Goal: Check status: Check status

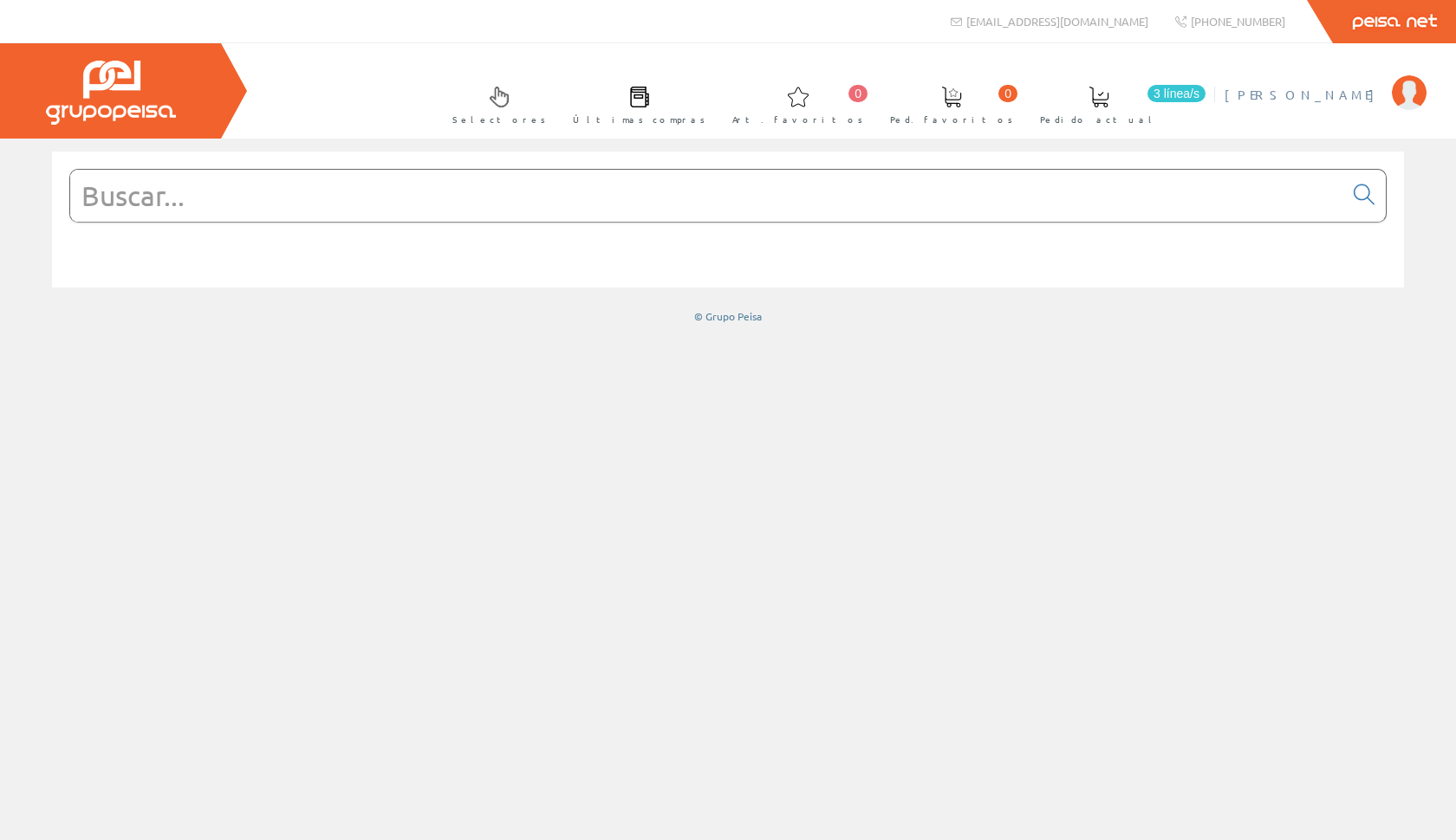
click at [1333, 97] on span "[PERSON_NAME]" at bounding box center [1303, 94] width 159 height 18
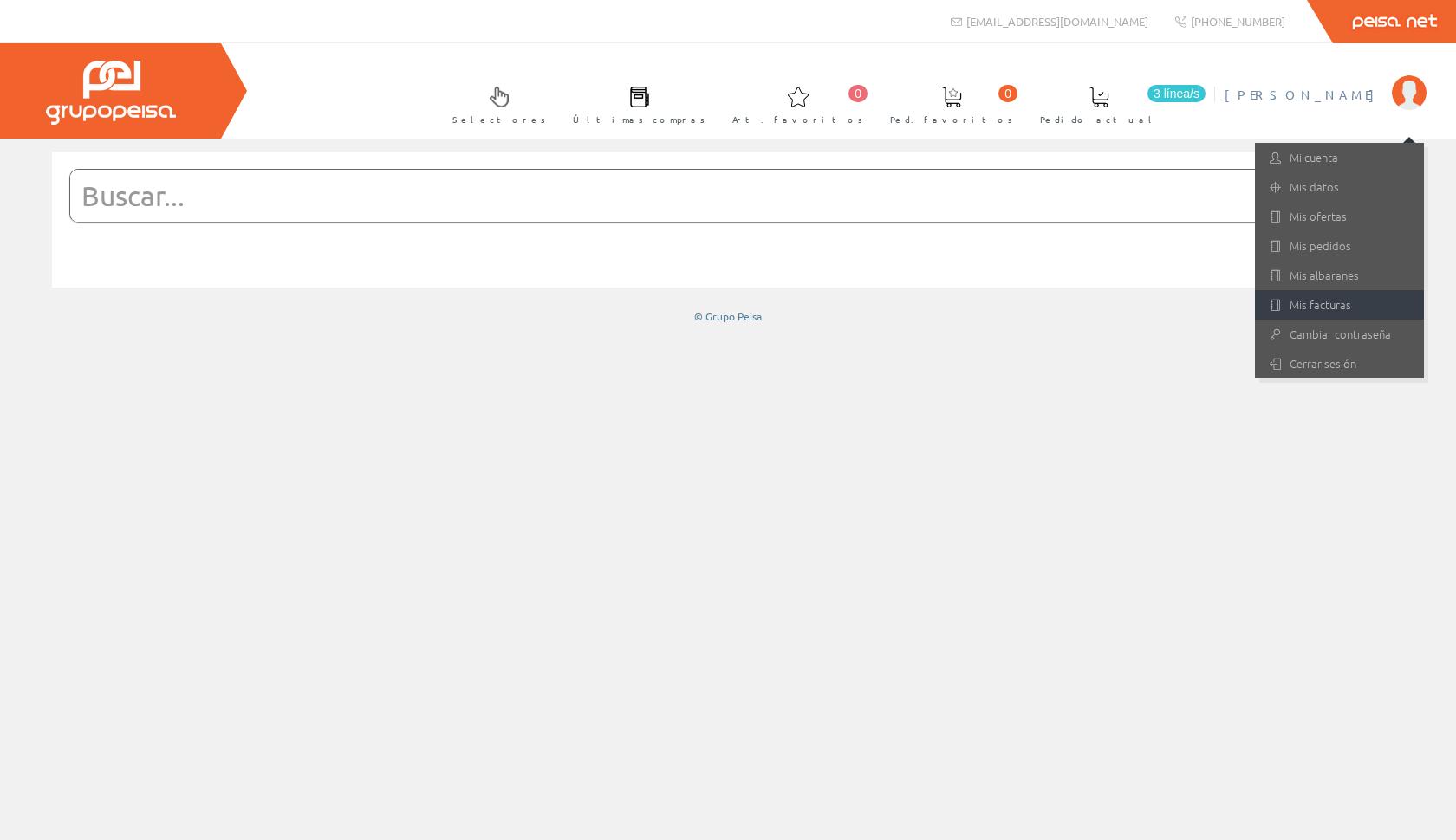
click at [1320, 305] on link "Mis facturas" at bounding box center [1339, 305] width 169 height 30
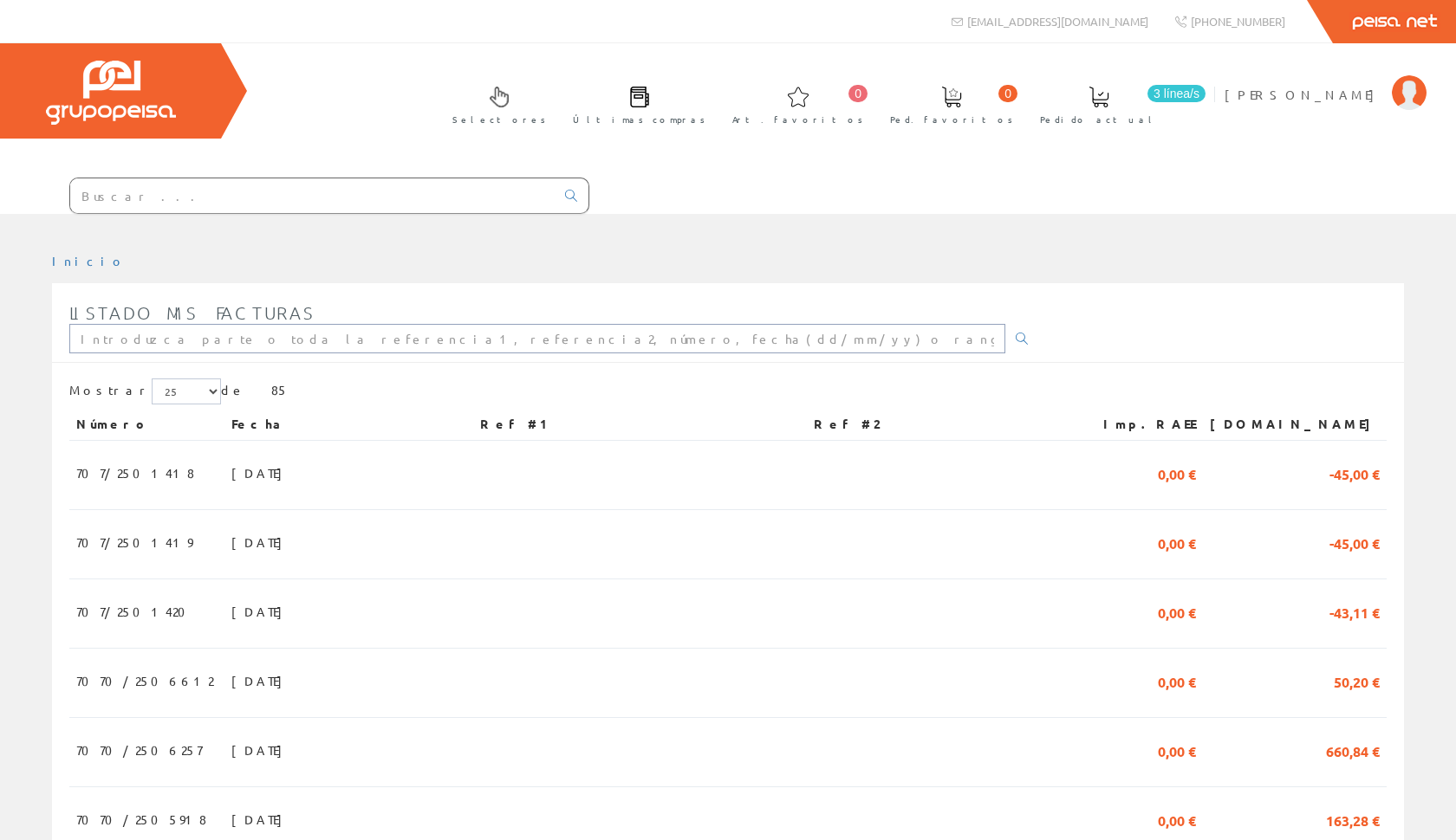
type input "ROBERTO@ATODOSOL.ES"
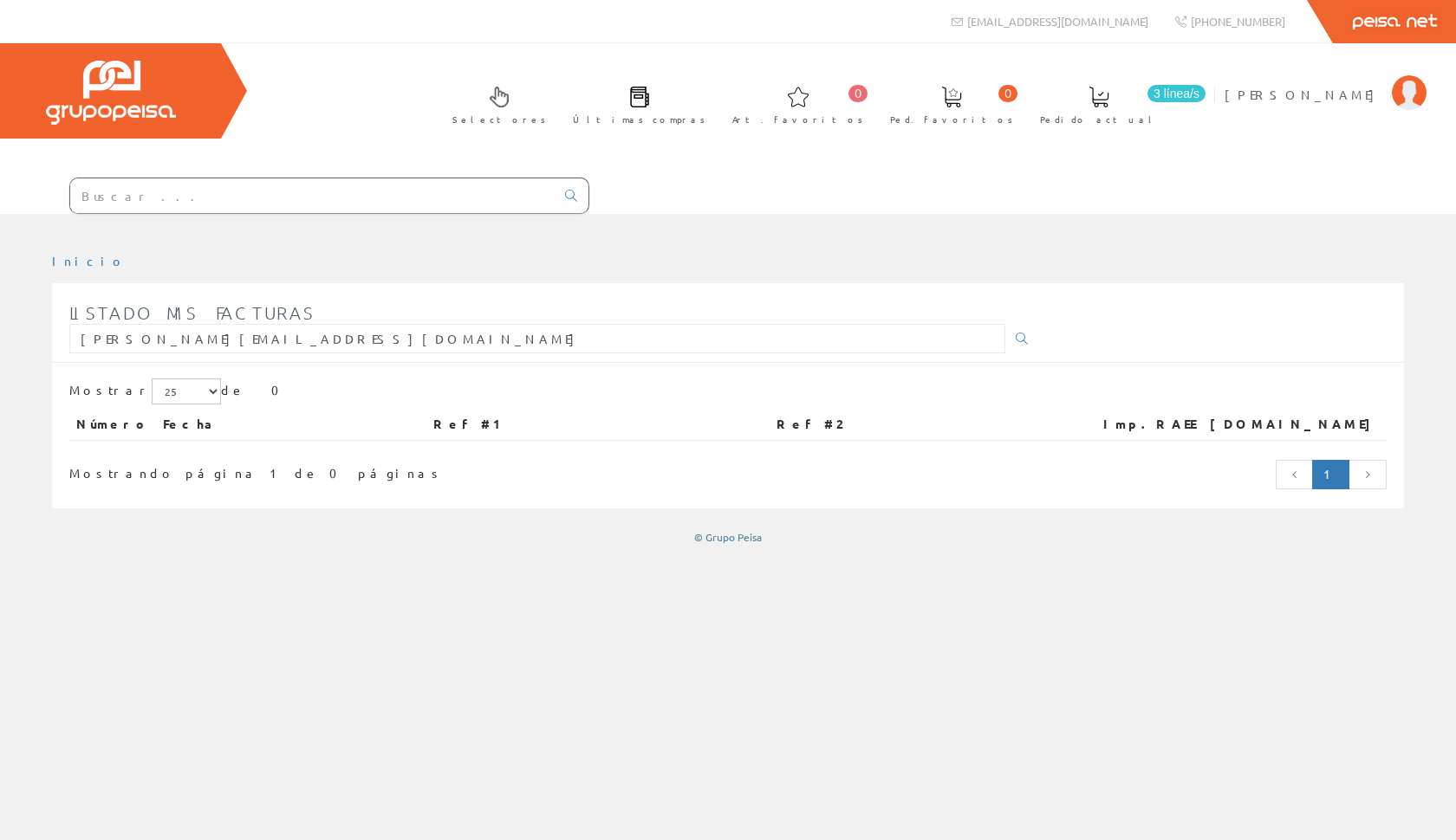
click at [486, 250] on div "Inicio Listado mis facturas ROBERTO@ATODOSOL.ES Mostrar 5 15 25 de 0 Número Fec…" at bounding box center [728, 399] width 1456 height 318
select select "15"
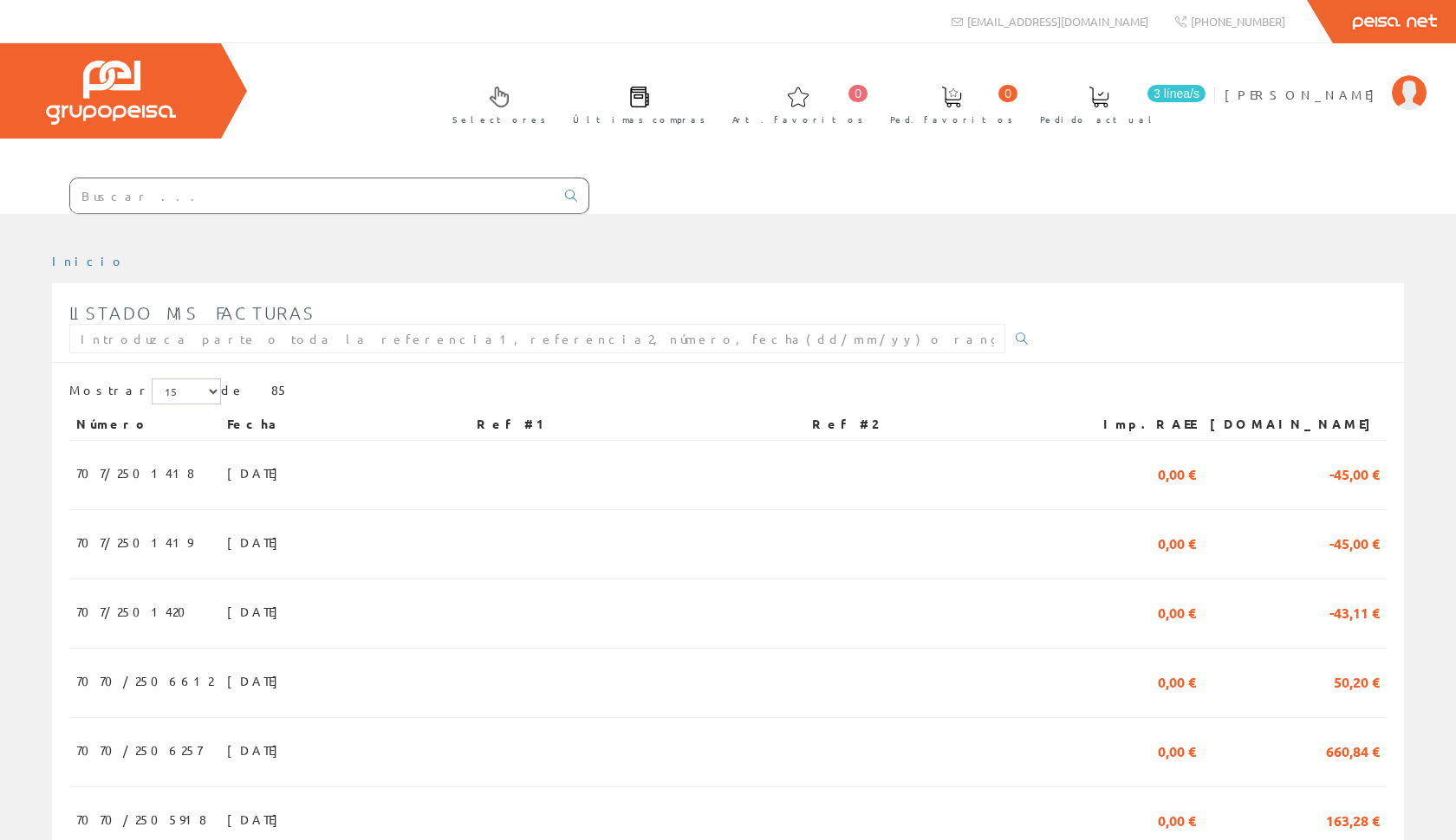
click at [1007, 392] on div "Mostrar 5 15 25 de 85" at bounding box center [728, 394] width 1317 height 30
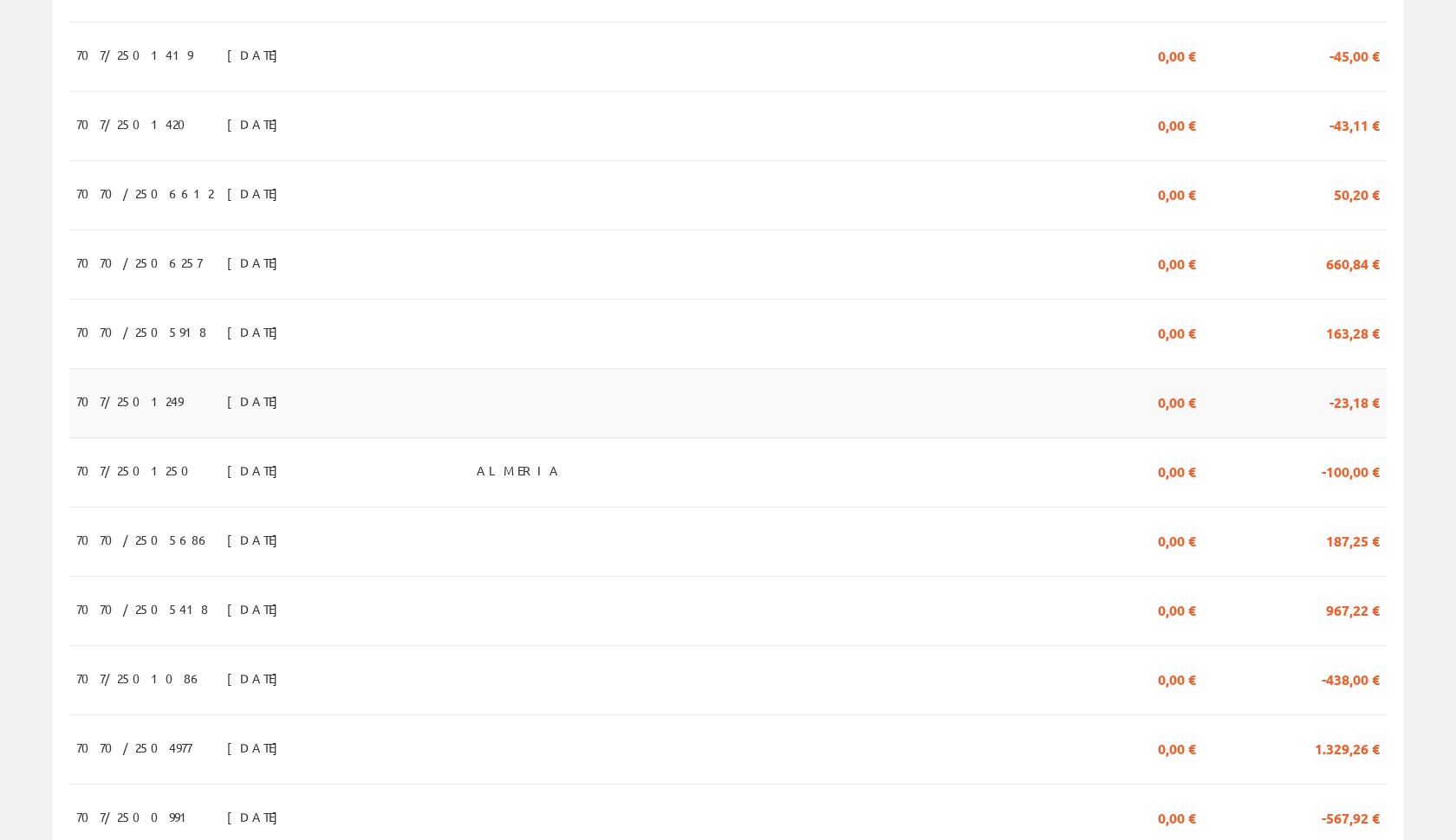
scroll to position [514, 0]
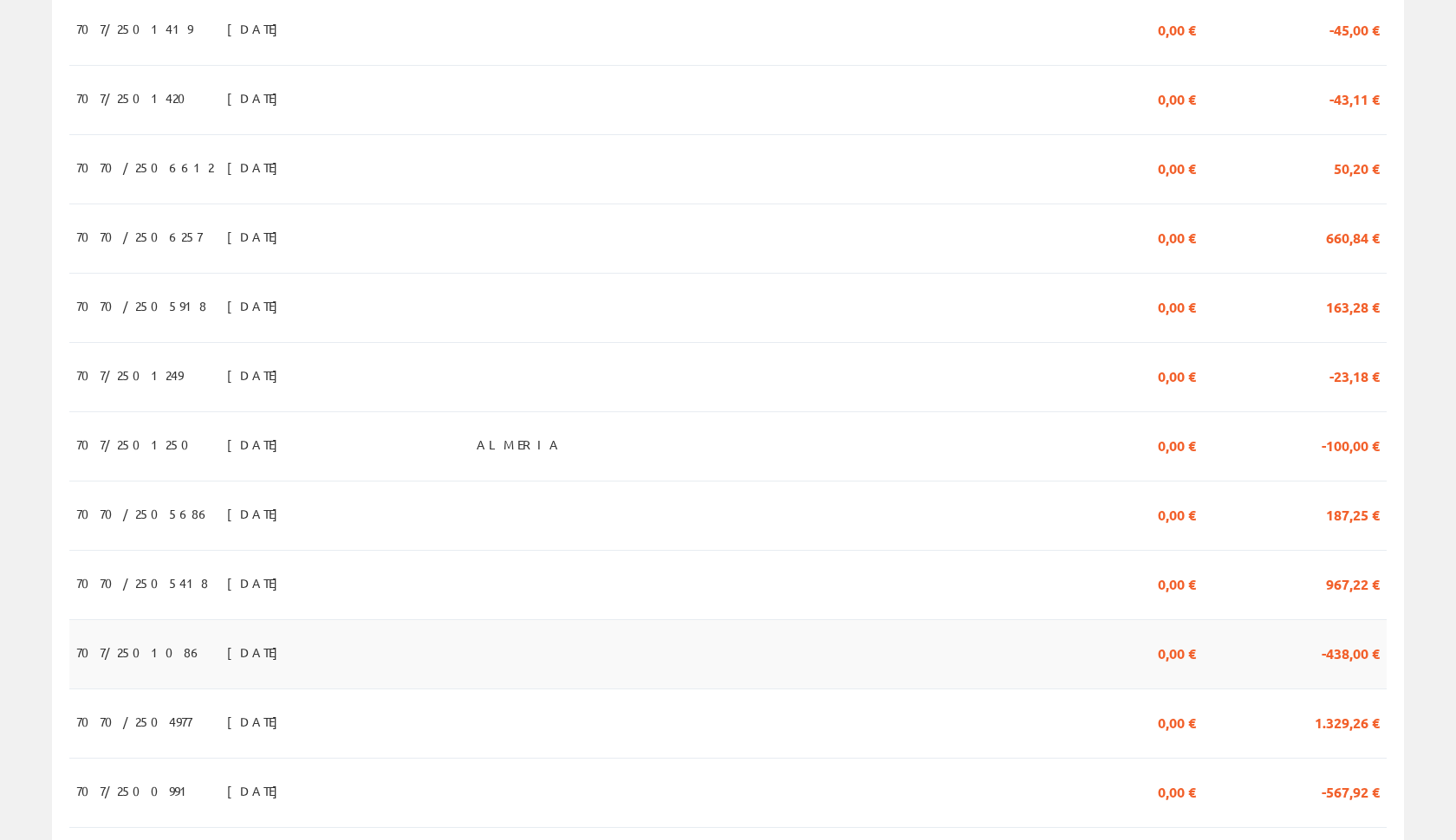
click at [662, 663] on td at bounding box center [637, 653] width 336 height 69
